Goal: Navigation & Orientation: Find specific page/section

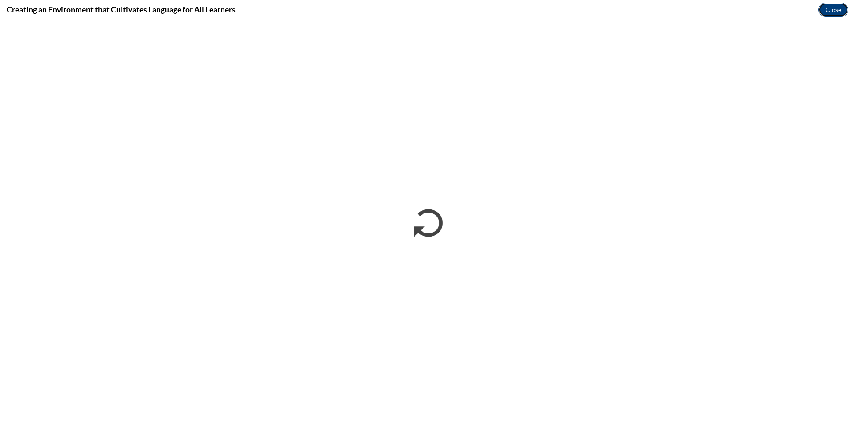
click at [833, 11] on button "Close" at bounding box center [833, 10] width 30 height 14
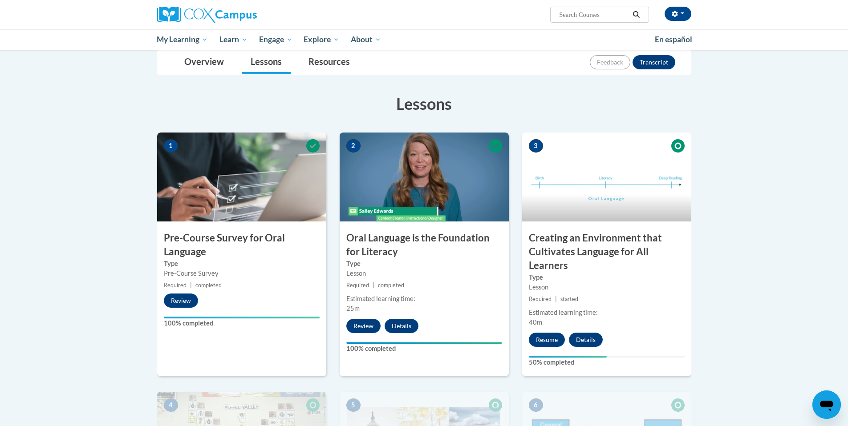
scroll to position [103, 0]
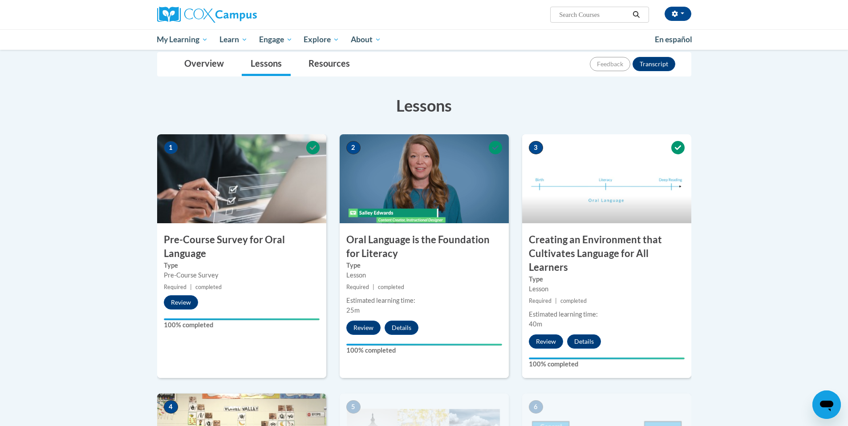
scroll to position [97, 0]
